Goal: Task Accomplishment & Management: Use online tool/utility

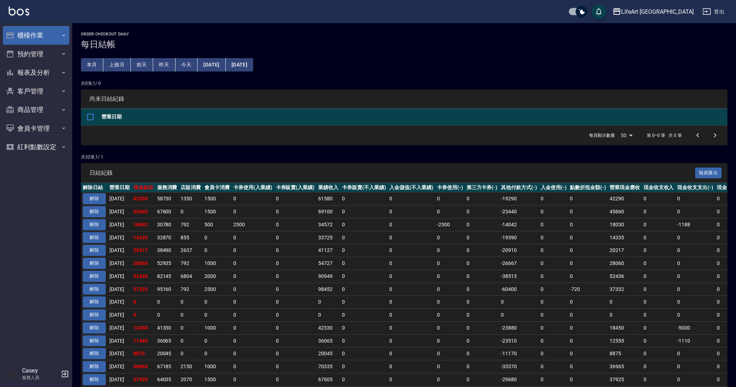
click at [53, 30] on button "櫃檯作業" at bounding box center [36, 35] width 66 height 19
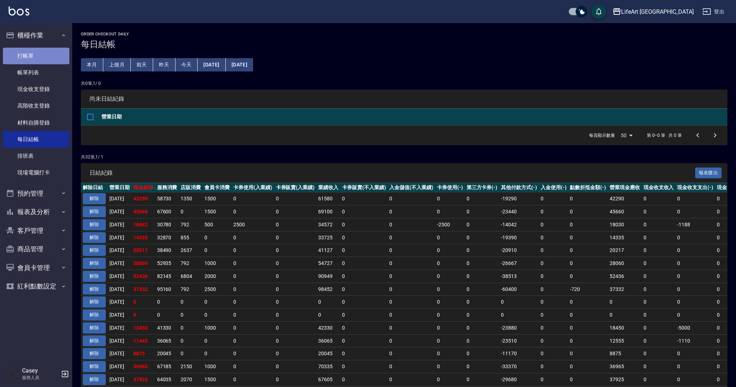
click at [51, 61] on link "打帳單" at bounding box center [36, 56] width 66 height 17
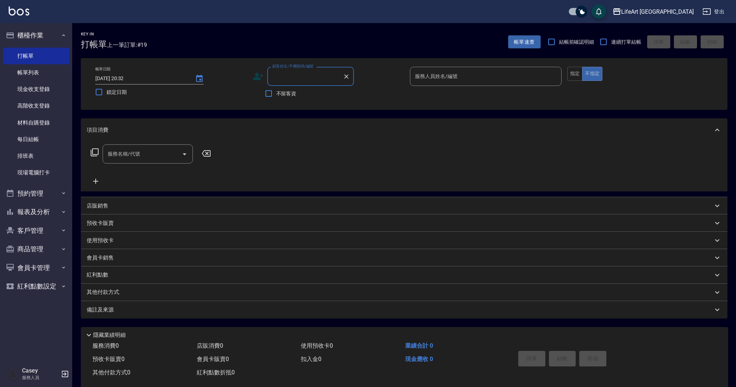
click at [301, 82] on input "顧客姓名/手機號碼/編號" at bounding box center [305, 76] width 69 height 13
click at [303, 95] on li "吳佩紜/0918086182/null" at bounding box center [310, 95] width 87 height 12
type input "吳佩紜/0918086182/null"
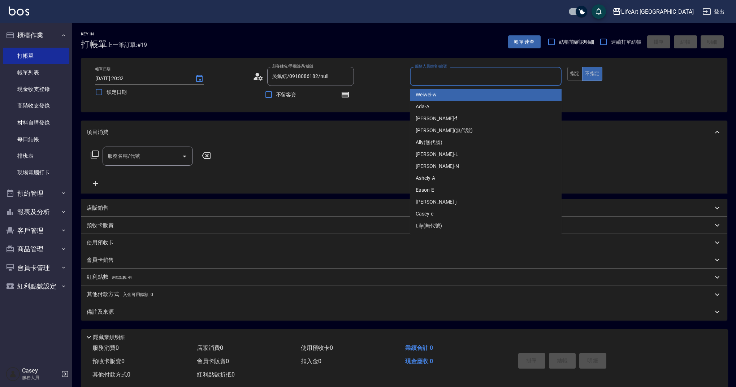
click at [466, 74] on input "服務人員姓名/編號" at bounding box center [485, 76] width 145 height 13
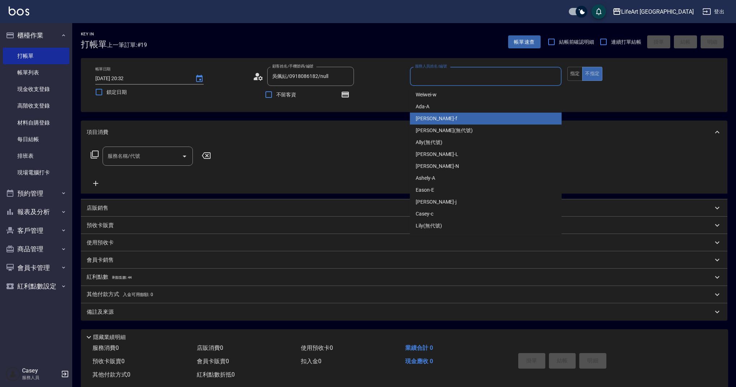
click at [448, 114] on div "Finney -f" at bounding box center [486, 119] width 152 height 12
type input "Finney-f"
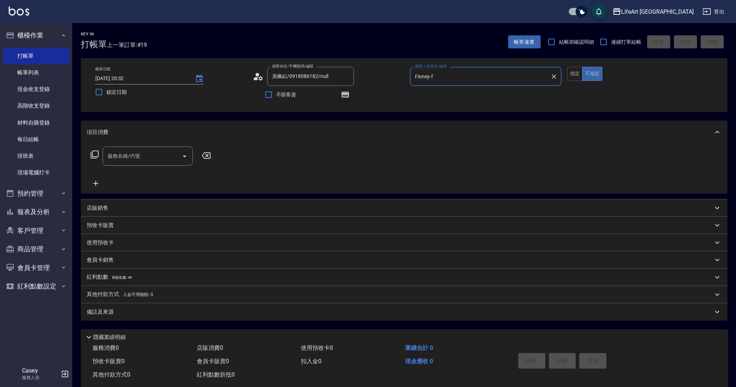
click at [350, 95] on button "button" at bounding box center [345, 94] width 17 height 17
click at [351, 95] on button "button" at bounding box center [345, 94] width 17 height 17
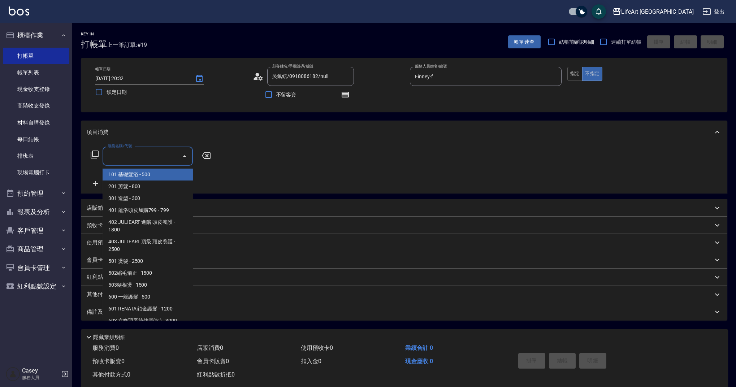
click at [165, 159] on input "服務名稱/代號" at bounding box center [142, 156] width 73 height 13
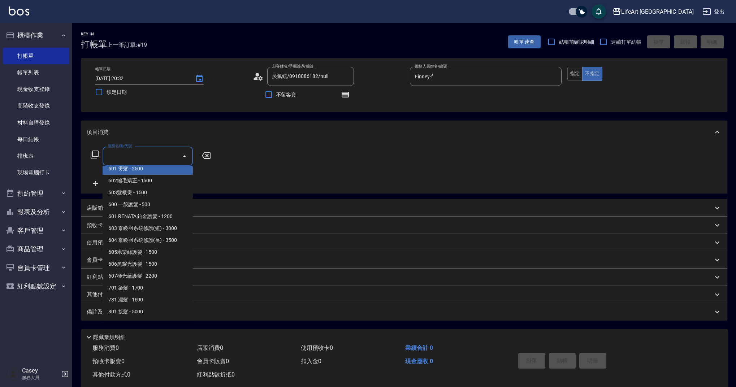
click at [159, 170] on span "501 燙髮 - 2500" at bounding box center [148, 169] width 90 height 12
type input "501 燙髮(501)"
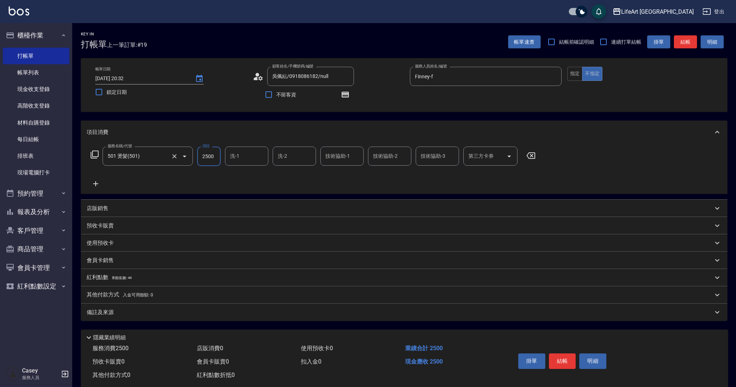
drag, startPoint x: 219, startPoint y: 155, endPoint x: 187, endPoint y: 152, distance: 32.3
click at [187, 152] on div "服務名稱/代號 501 燙髮(501) 服務名稱/代號 價格 2500 價格 洗-1 洗-1 洗-2 洗-2 技術協助-1 技術協助-1 技術協助-2 技術協…" at bounding box center [313, 157] width 453 height 20
type input "3800"
click at [235, 155] on div "洗-1 洗-1" at bounding box center [246, 156] width 43 height 19
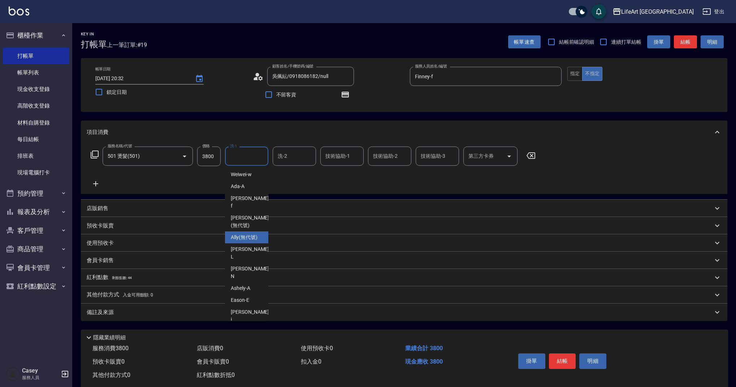
click at [248, 234] on span "Ally (無代號)" at bounding box center [244, 238] width 27 height 8
type input "Ally(無代號)"
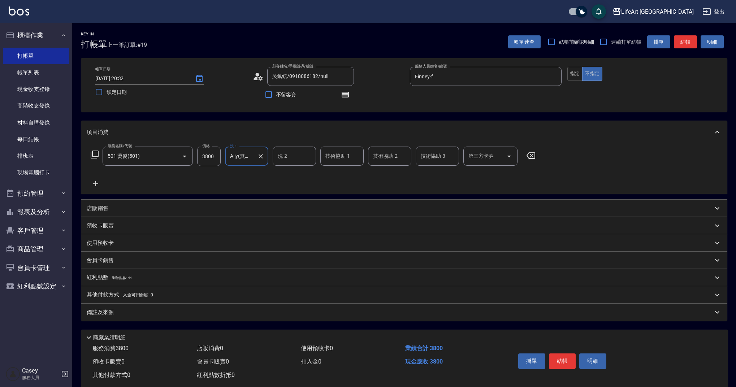
click at [121, 278] on span "剩餘點數: 44" at bounding box center [122, 278] width 20 height 4
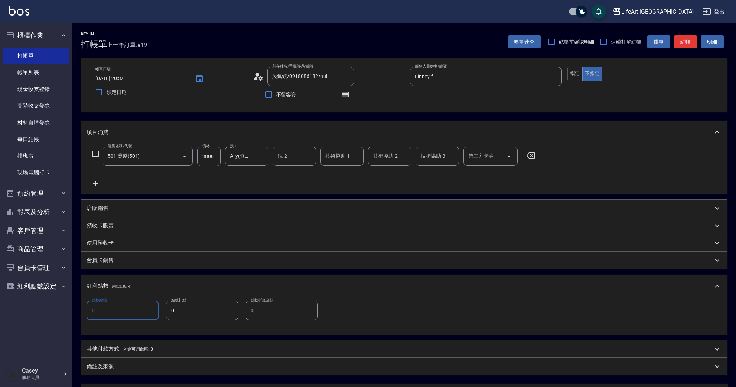
drag, startPoint x: 116, startPoint y: 311, endPoint x: 80, endPoint y: 308, distance: 35.9
click at [80, 308] on div "Key In 打帳單 上一筆訂單:#19 帳單速查 結帳前確認明細 連續打單結帳 掛單 結帳 明細 帳單日期 [DATE] 20:32 鎖定日期 顧客姓名/手…" at bounding box center [404, 238] width 664 height 431
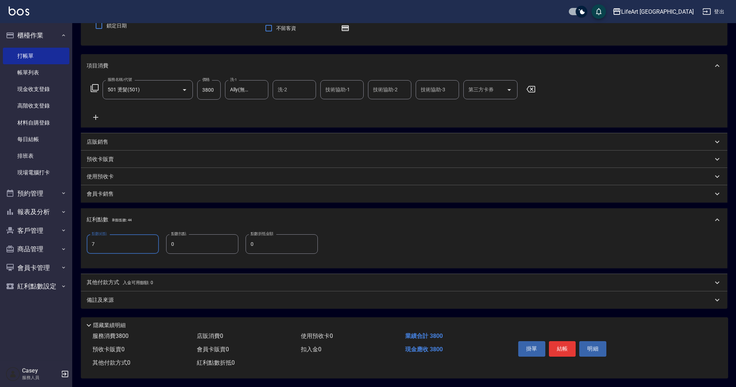
type input "7"
click at [249, 291] on div "備註及來源" at bounding box center [404, 299] width 647 height 17
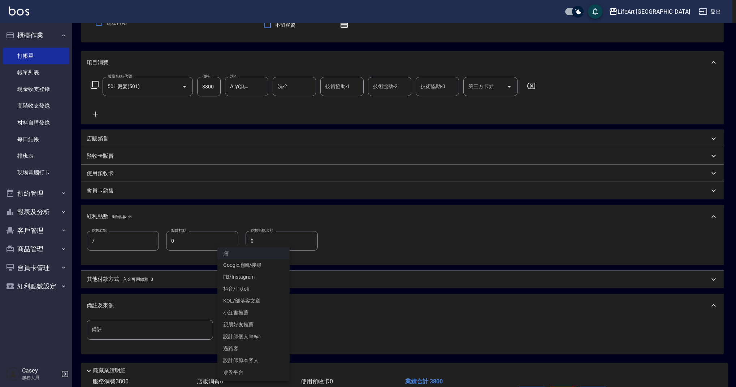
drag, startPoint x: 283, startPoint y: 336, endPoint x: 268, endPoint y: 331, distance: 16.0
click at [283, 336] on body "LifeArt 蘆洲 登出 櫃檯作業 打帳單 帳單列表 現金收支登錄 高階收支登錄 材料自購登錄 每日結帳 排班表 現場電腦打卡 預約管理 預約管理 單日預約…" at bounding box center [368, 181] width 736 height 502
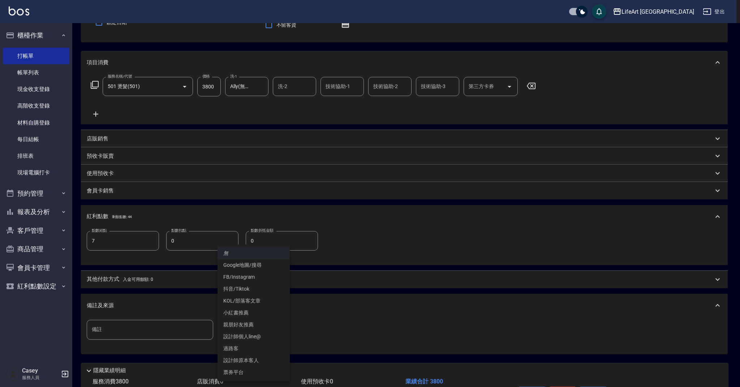
click at [250, 359] on li "設計師原本客人" at bounding box center [253, 361] width 72 height 12
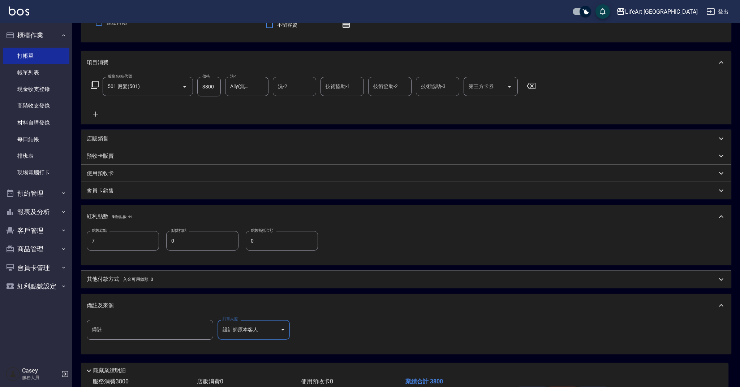
type input "設計師原本客人"
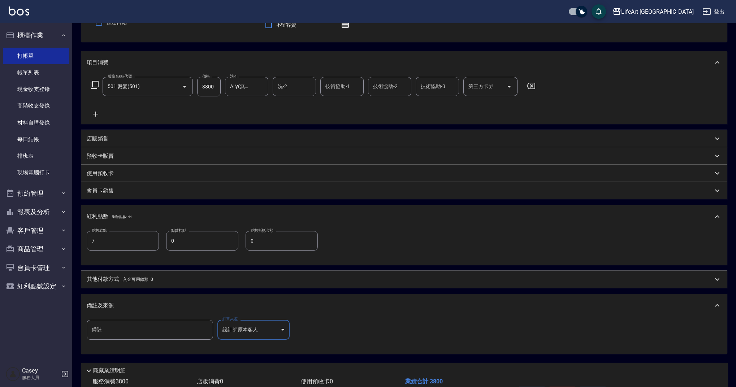
click at [272, 303] on div "備註及來源" at bounding box center [400, 306] width 626 height 8
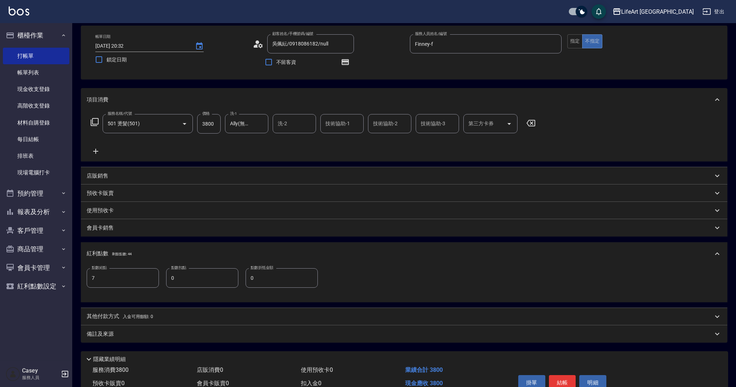
scroll to position [14, 0]
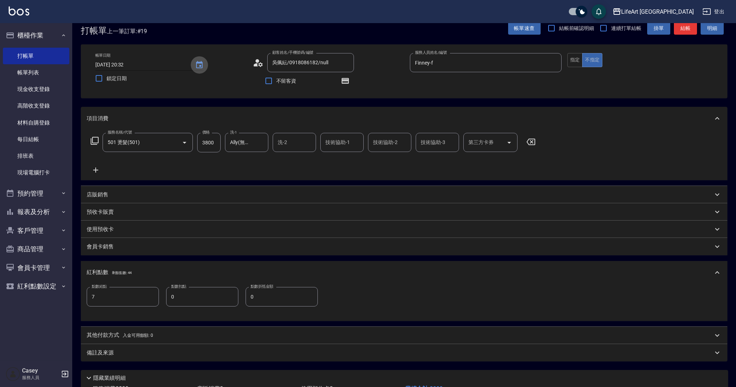
click at [196, 68] on icon "Choose date, selected date is 2025-09-13" at bounding box center [199, 64] width 7 height 7
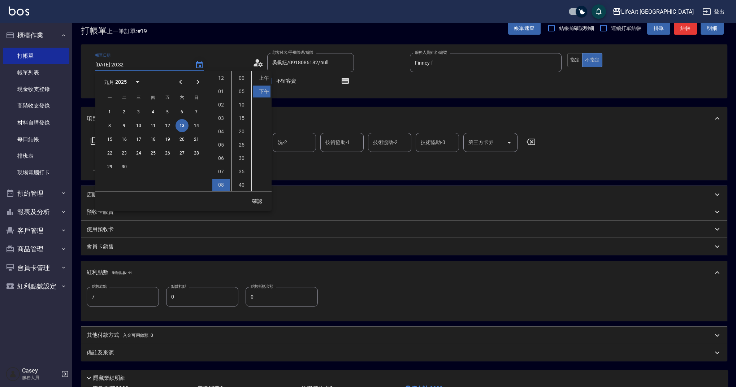
click at [198, 64] on icon "Choose date, selected date is 2025-09-13" at bounding box center [199, 65] width 9 height 9
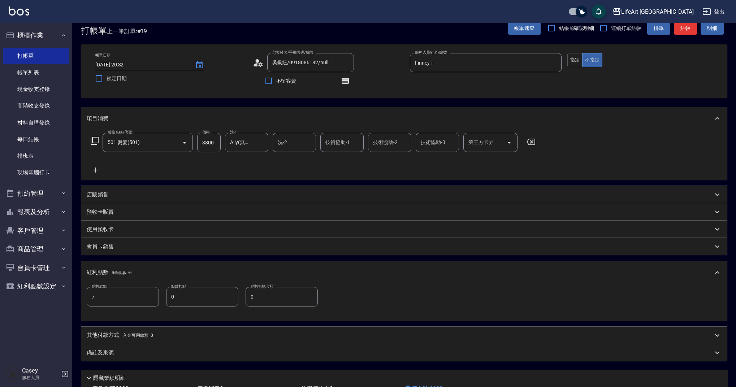
click at [197, 65] on icon "Choose date, selected date is 2025-09-13" at bounding box center [199, 65] width 9 height 9
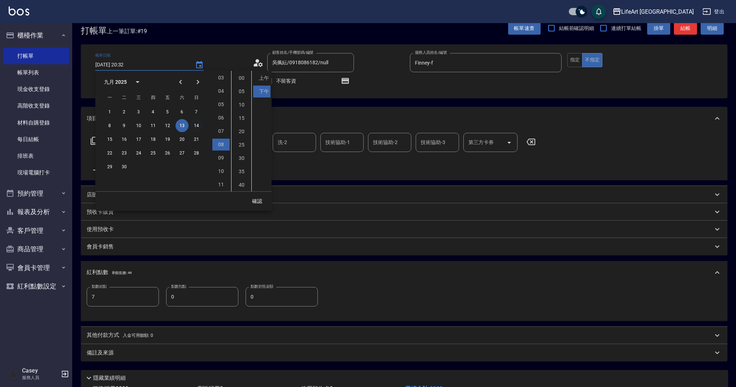
click at [198, 122] on button "14" at bounding box center [196, 125] width 13 height 13
type input "[DATE] 20:32"
click at [255, 200] on button "確認" at bounding box center [257, 201] width 23 height 13
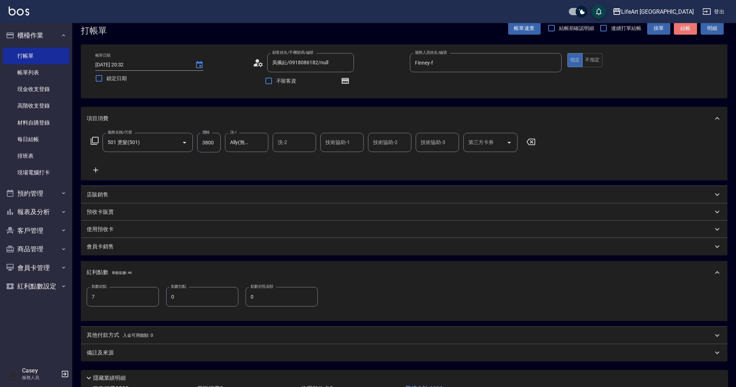
click at [686, 34] on button "結帳" at bounding box center [685, 28] width 23 height 13
